Goal: Task Accomplishment & Management: Use online tool/utility

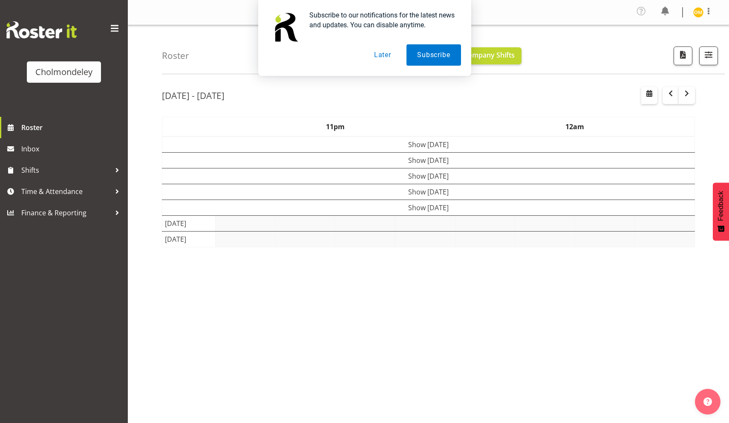
click at [379, 52] on button "Later" at bounding box center [383, 54] width 38 height 21
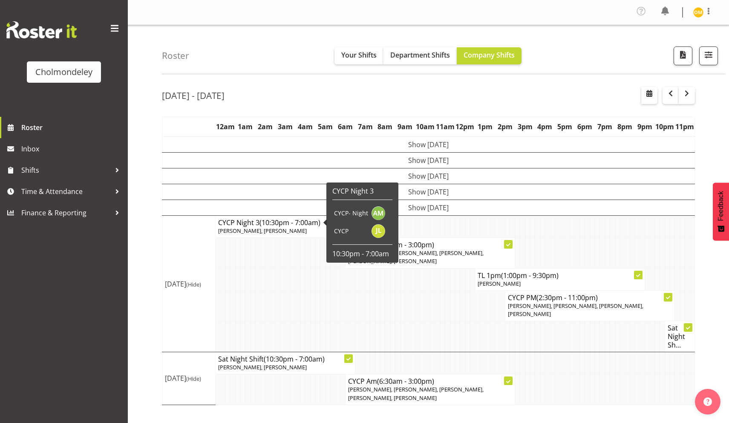
click at [142, 323] on div "Roster Your Shifts Department Shifts Company Shifts All Locations Clear Cholmon…" at bounding box center [428, 223] width 601 height 396
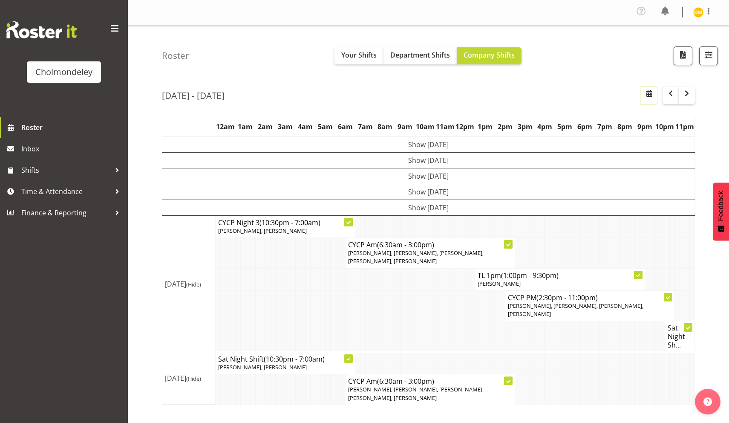
click at [655, 93] on button "button" at bounding box center [649, 95] width 16 height 17
select select "7"
select select "2025"
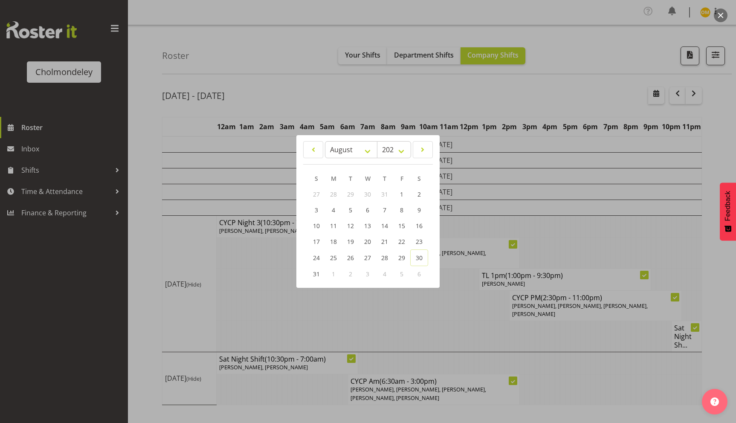
click at [343, 78] on div at bounding box center [368, 211] width 736 height 423
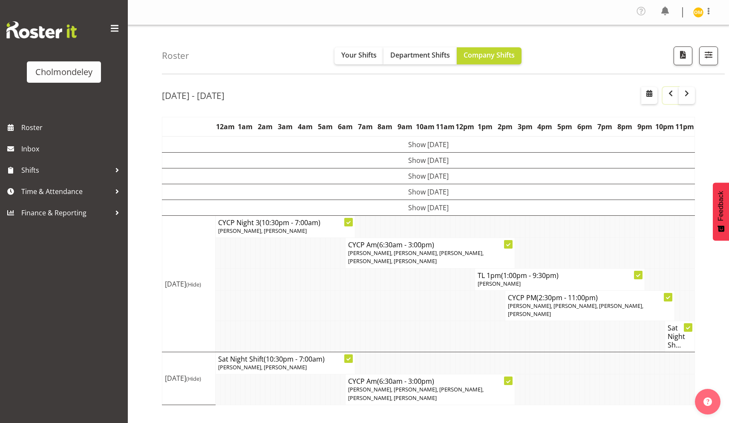
click at [676, 95] on button "button" at bounding box center [671, 95] width 16 height 17
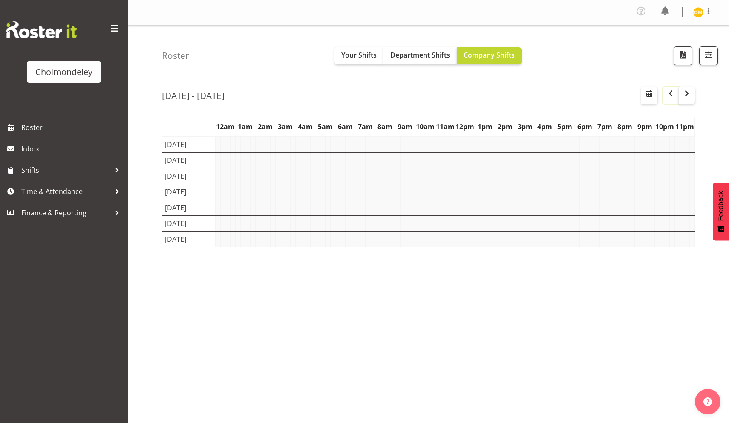
click at [676, 95] on button "button" at bounding box center [671, 95] width 16 height 17
click at [650, 94] on span "button" at bounding box center [649, 93] width 10 height 10
select select "7"
select select "2025"
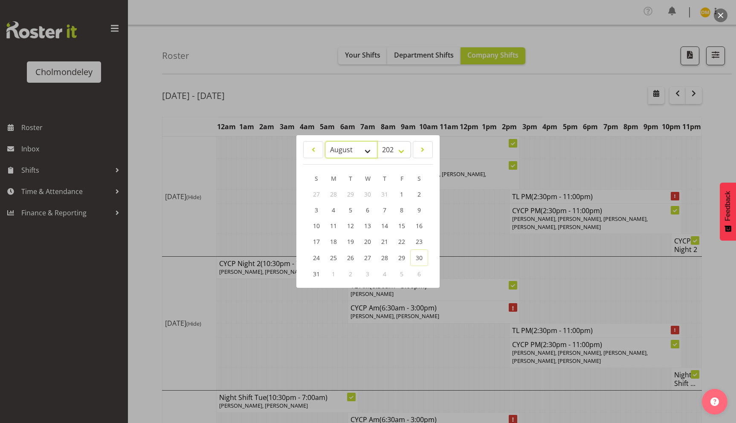
click at [370, 154] on select "January February March April May June July August September October November De…" at bounding box center [351, 149] width 52 height 17
select select "6"
click at [348, 194] on link "1" at bounding box center [350, 195] width 17 height 16
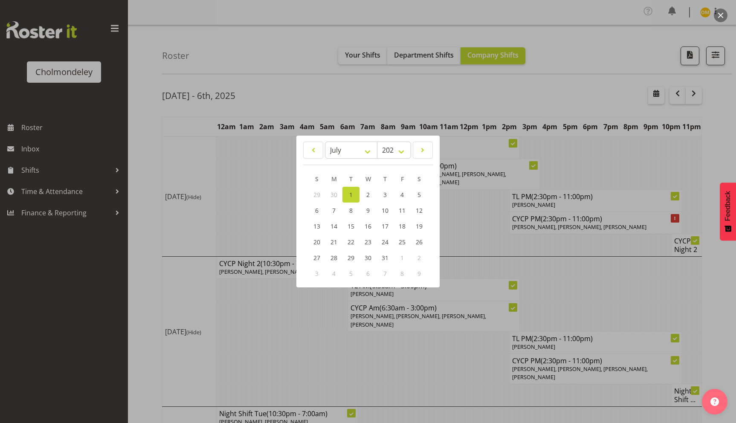
click at [432, 102] on div at bounding box center [368, 211] width 736 height 423
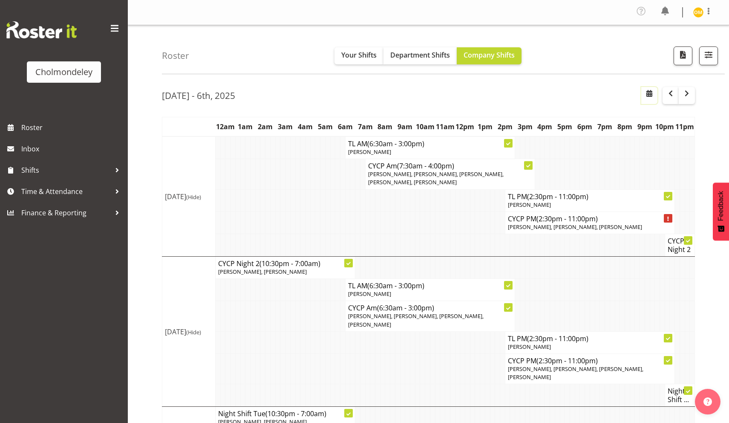
click at [647, 96] on span "button" at bounding box center [649, 93] width 10 height 10
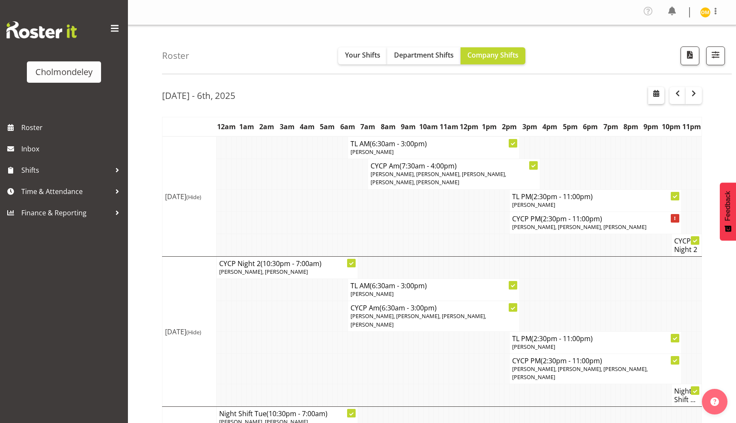
select select "7"
select select "2025"
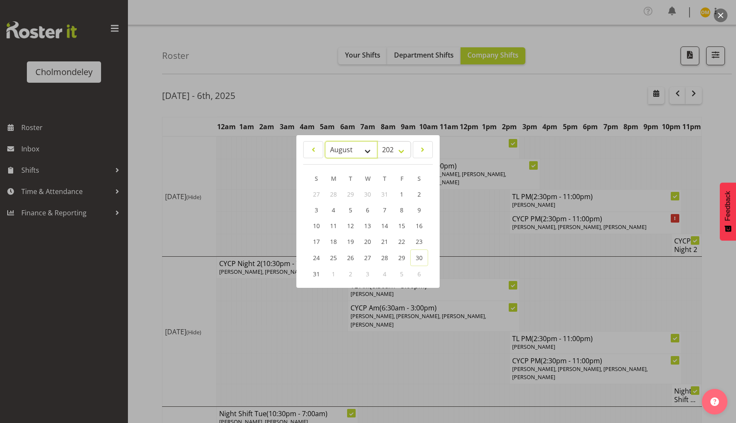
click at [352, 152] on select "January February March April May June July August September October November De…" at bounding box center [351, 149] width 52 height 17
select select "6"
click at [331, 229] on span "14" at bounding box center [333, 226] width 7 height 8
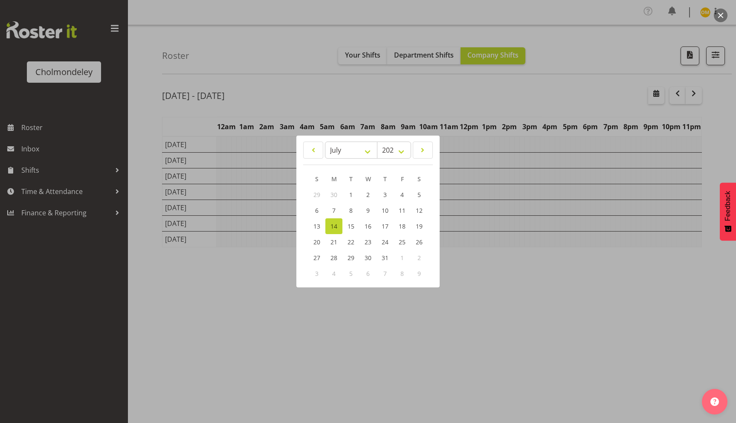
click at [447, 106] on div at bounding box center [368, 211] width 736 height 423
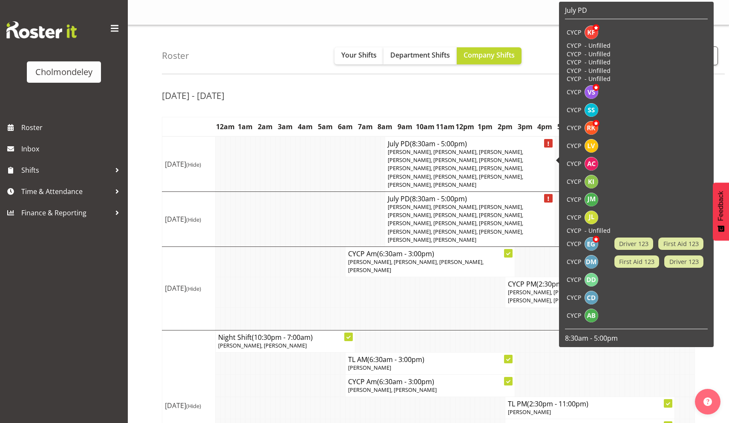
click at [493, 175] on p "[PERSON_NAME], [PERSON_NAME], [PERSON_NAME], [PERSON_NAME], [PERSON_NAME], [PER…" at bounding box center [470, 168] width 164 height 41
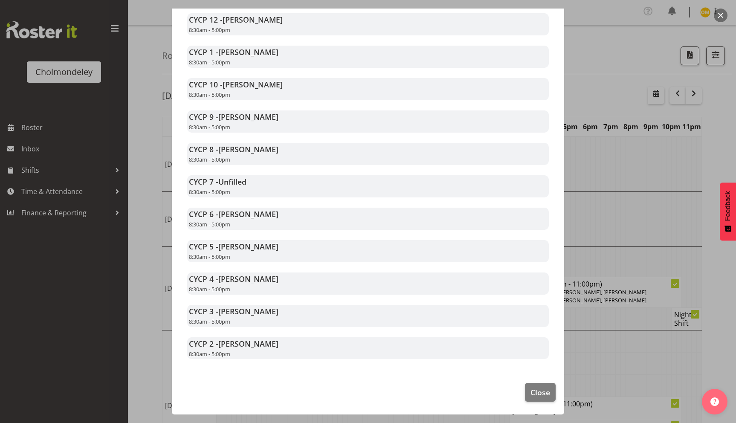
scroll to position [454, 0]
click at [595, 162] on div at bounding box center [368, 211] width 736 height 423
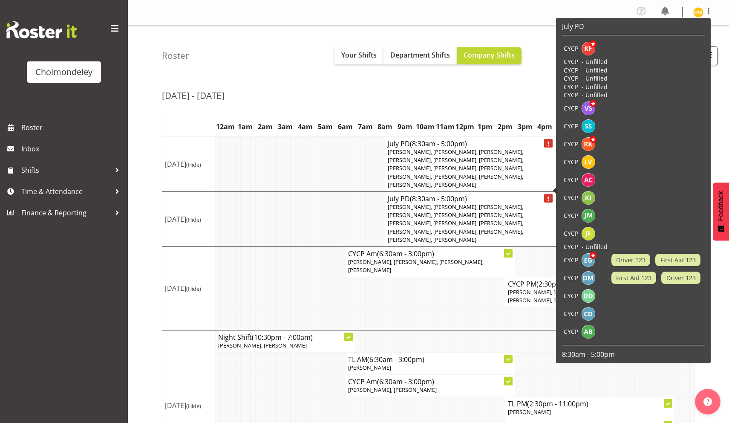
click at [519, 206] on span "[PERSON_NAME], [PERSON_NAME], [PERSON_NAME], [PERSON_NAME], [PERSON_NAME], [PER…" at bounding box center [456, 223] width 136 height 40
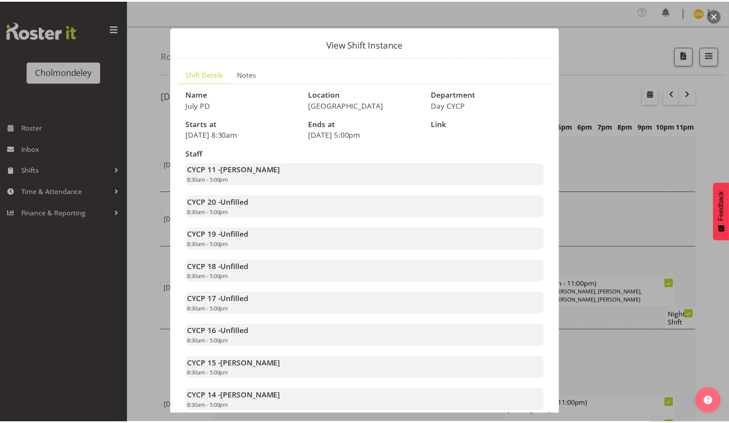
scroll to position [0, 0]
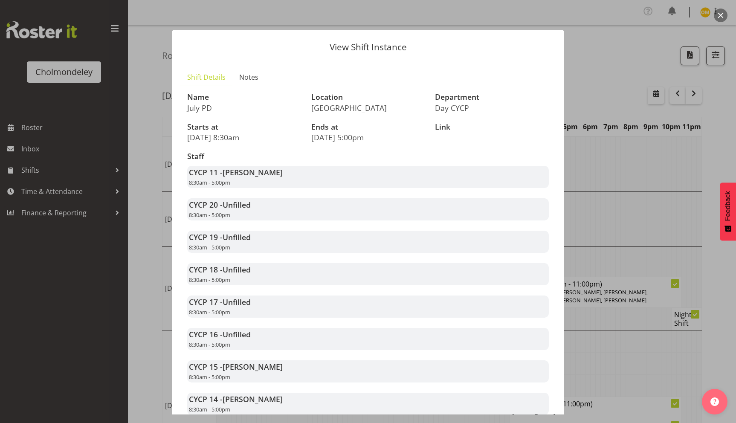
click at [611, 166] on div at bounding box center [368, 211] width 736 height 423
